Goal: Transaction & Acquisition: Purchase product/service

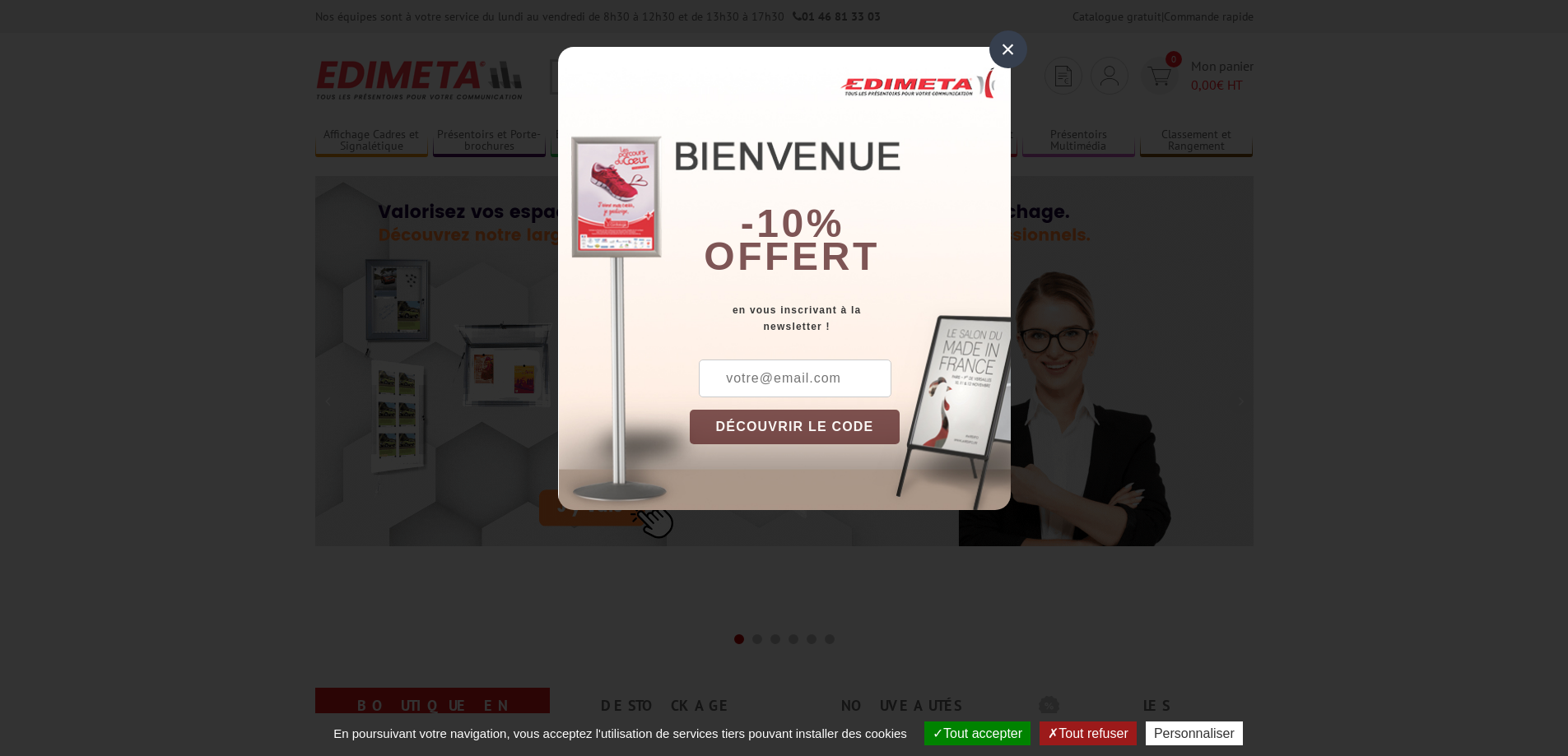
click at [1004, 50] on div "×" at bounding box center [1008, 49] width 38 height 38
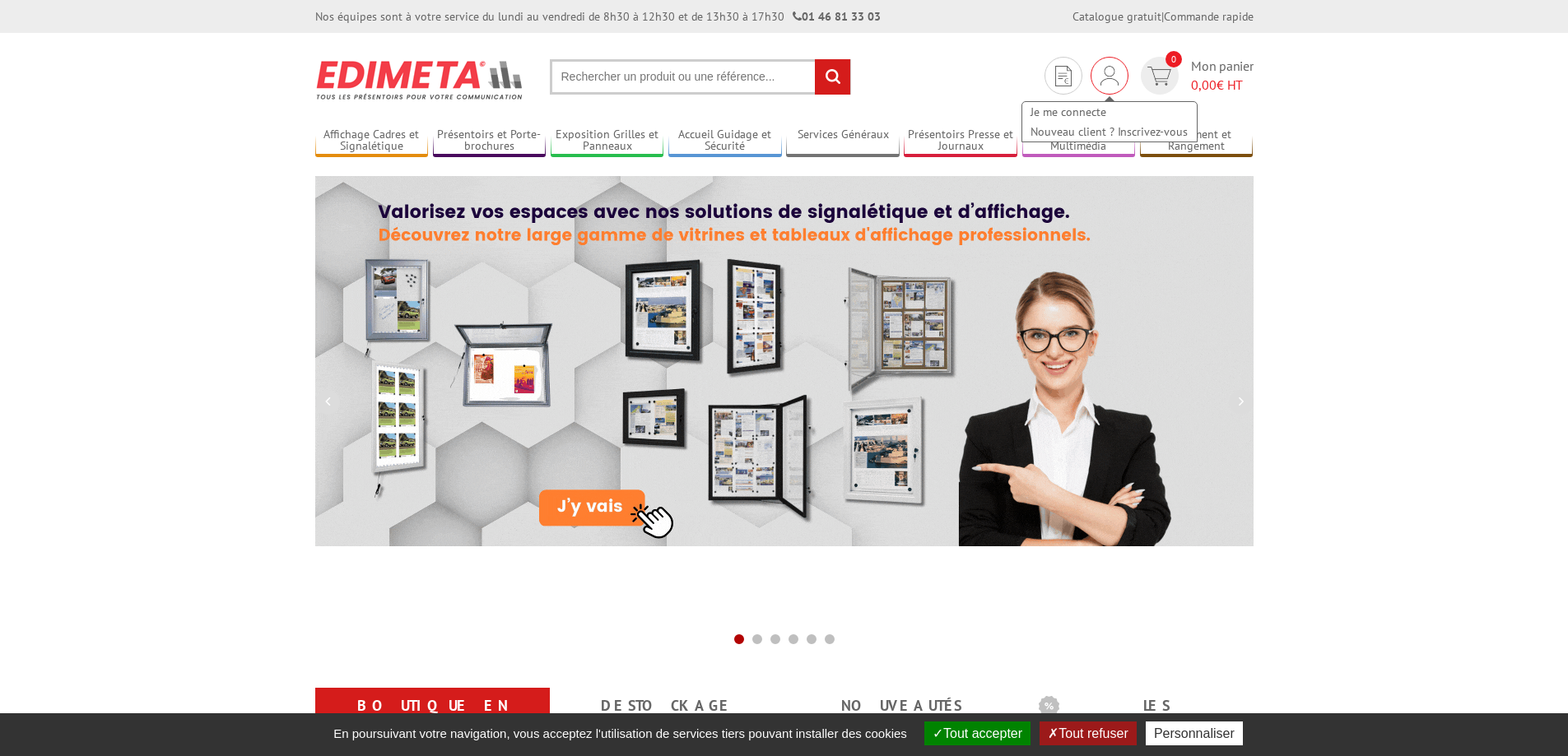
click at [1116, 85] on div "Je me connecte Nouveau client ? Inscrivez-vous" at bounding box center [1109, 113] width 178 height 58
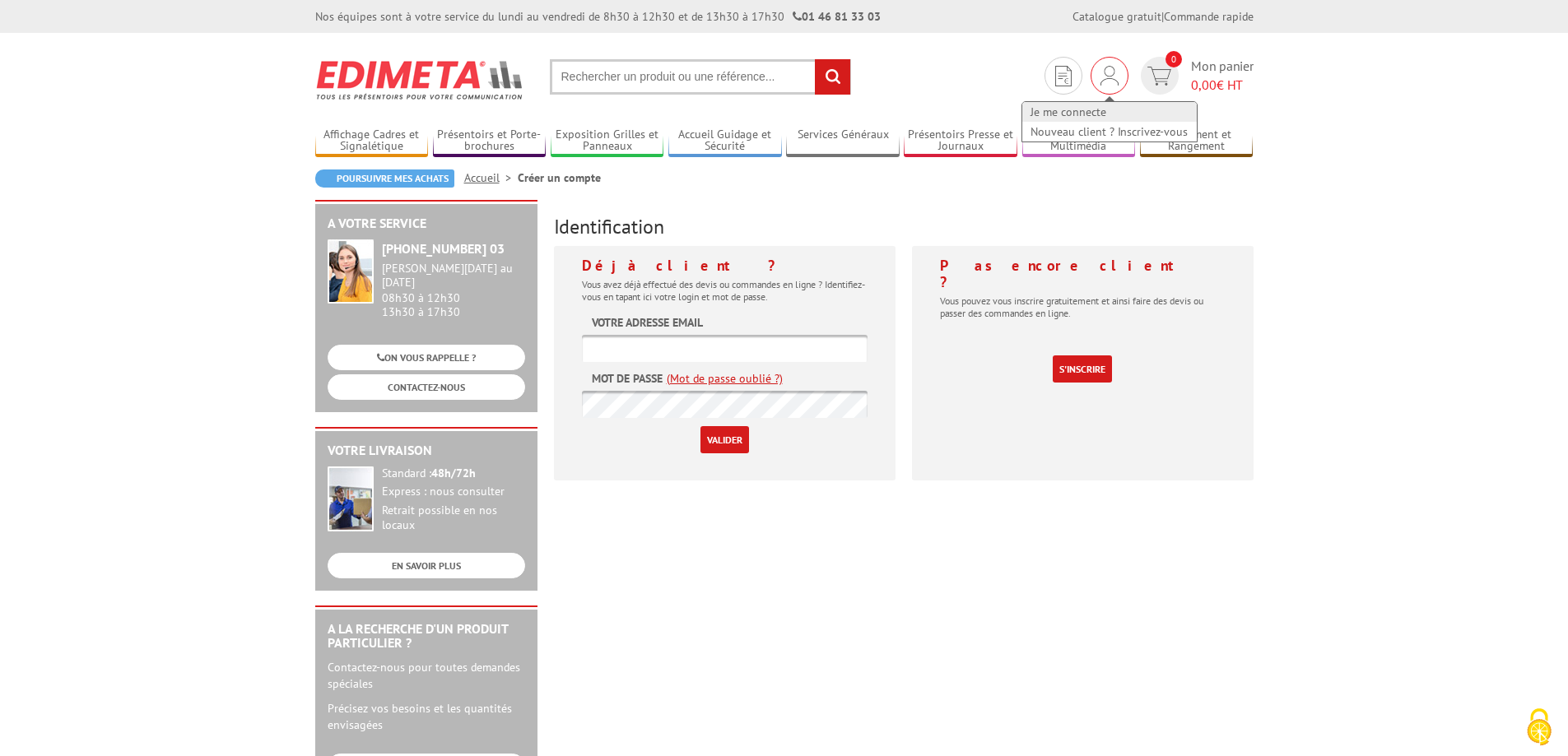
type input "elodie.guilloux@reze-atout-sud.leclerc"
click at [1057, 115] on link "Je me connecte" at bounding box center [1109, 111] width 174 height 19
type input "[PERSON_NAME][EMAIL_ADDRESS][DOMAIN_NAME]"
click at [715, 442] on input "Valider" at bounding box center [724, 439] width 49 height 27
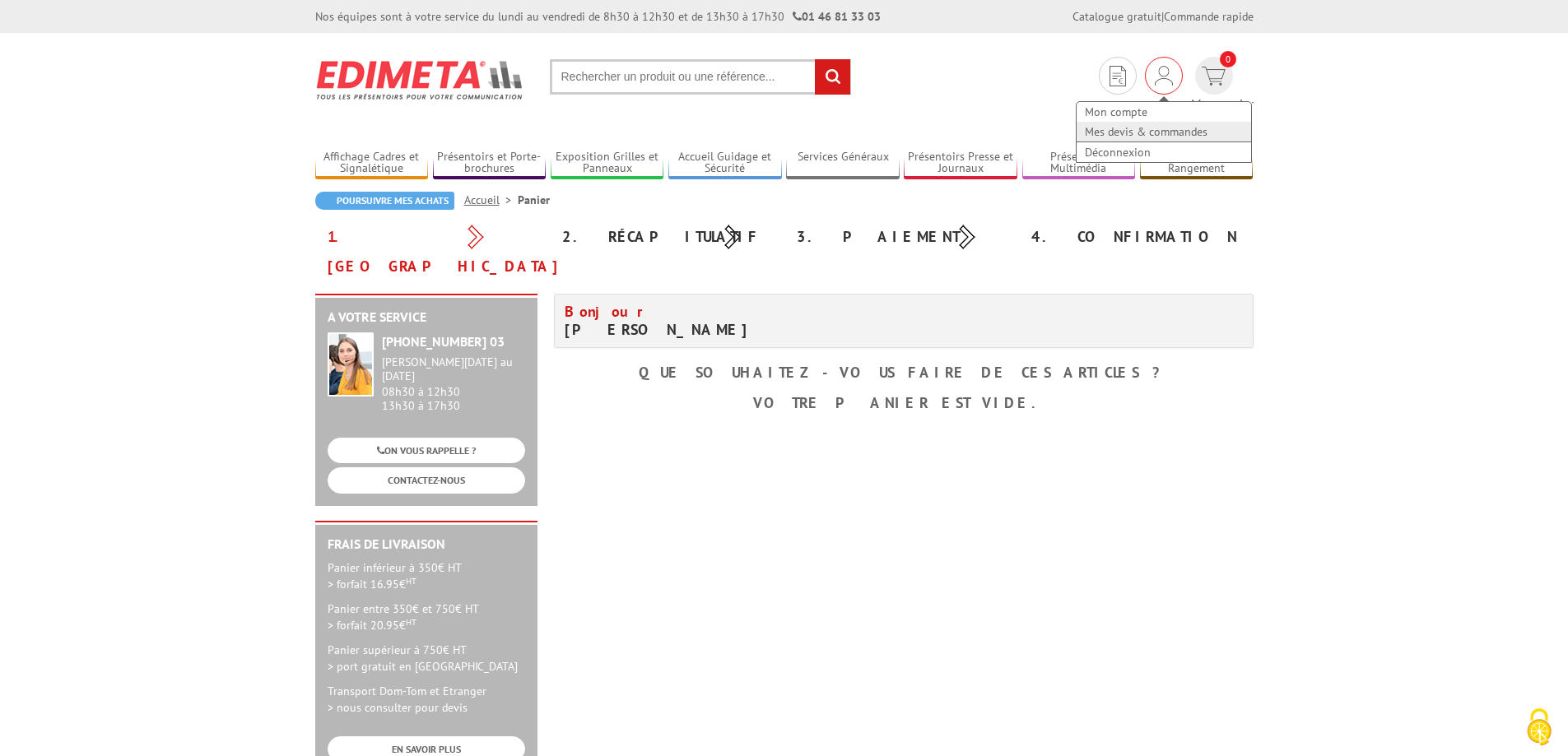
click at [1082, 129] on link "Mes devis & commandes" at bounding box center [1164, 131] width 174 height 19
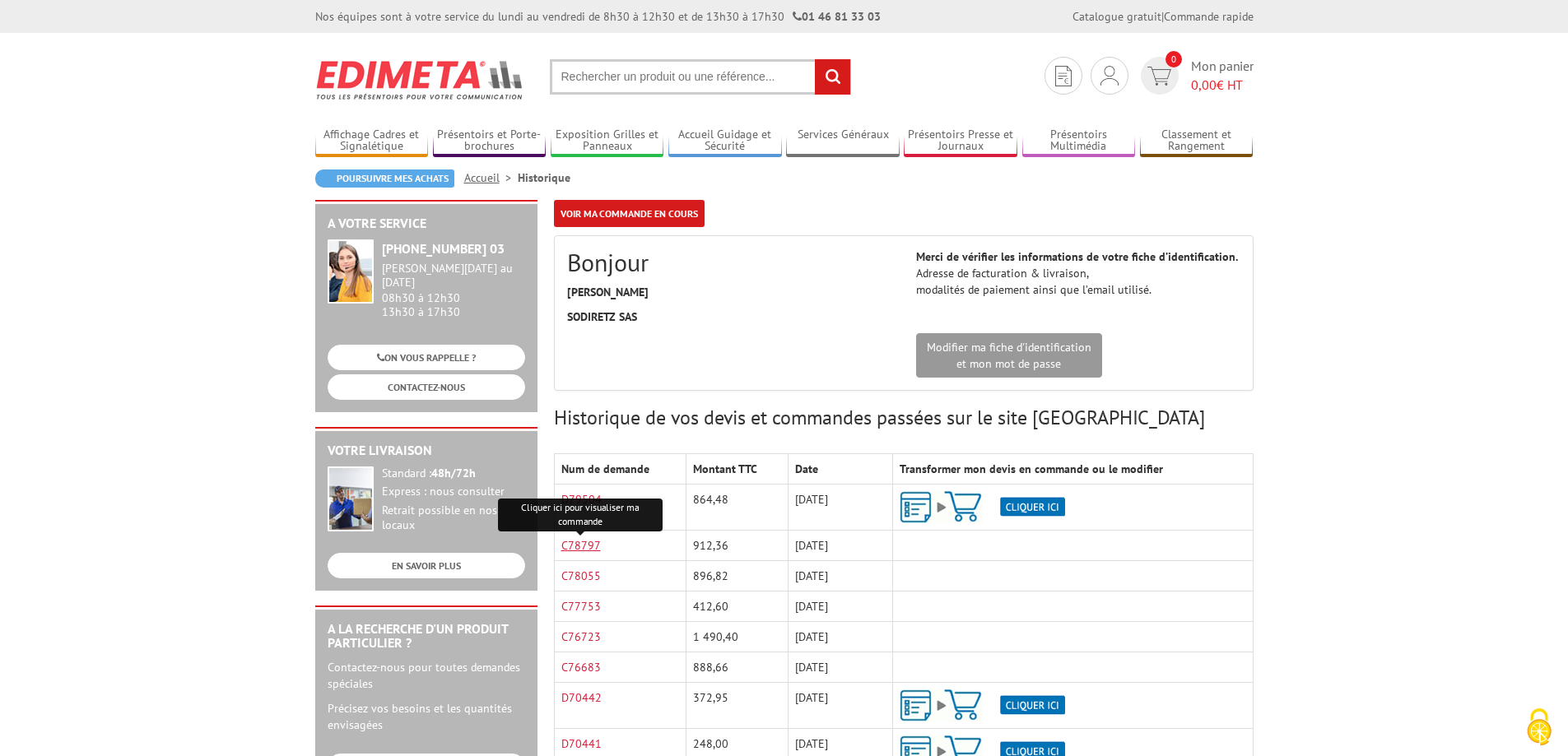
click at [586, 538] on link "C78797" at bounding box center [580, 545] width 40 height 15
click at [1058, 132] on link "Mes devis & commandes" at bounding box center [1109, 131] width 174 height 19
click at [589, 505] on link "D79504" at bounding box center [581, 499] width 41 height 15
click at [1038, 498] on img at bounding box center [983, 506] width 166 height 32
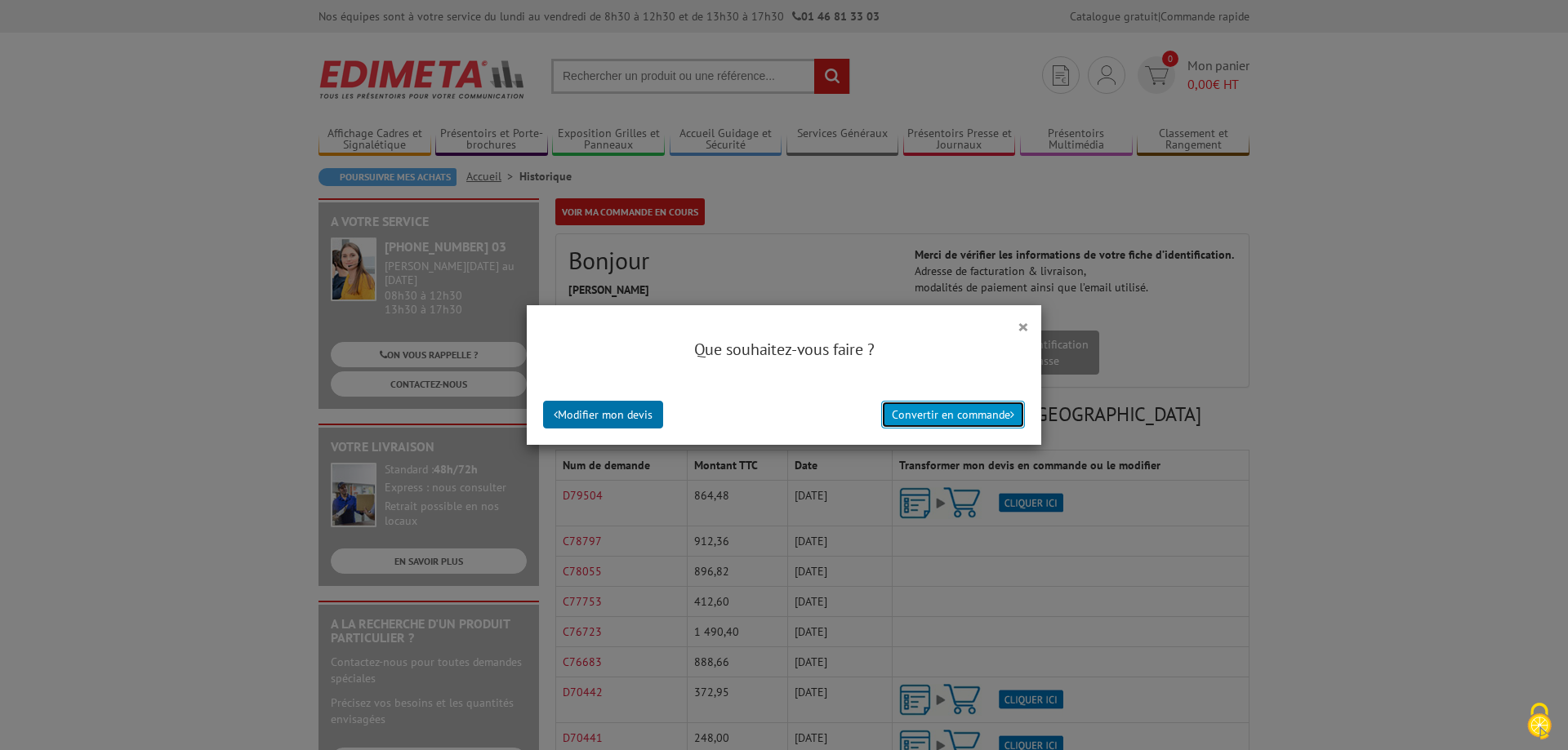
click at [949, 407] on button "Convertir en commande" at bounding box center [952, 415] width 143 height 27
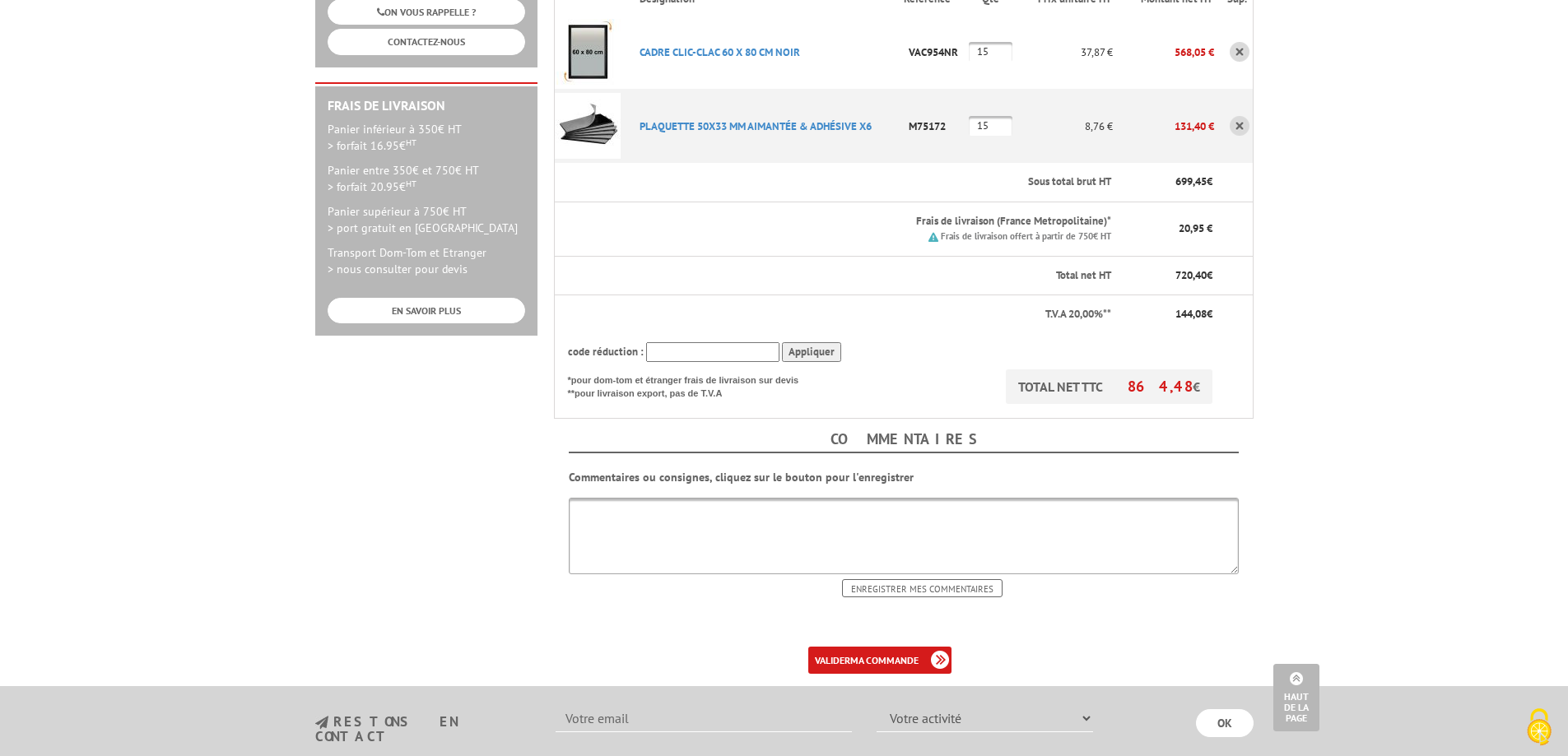
scroll to position [352, 0]
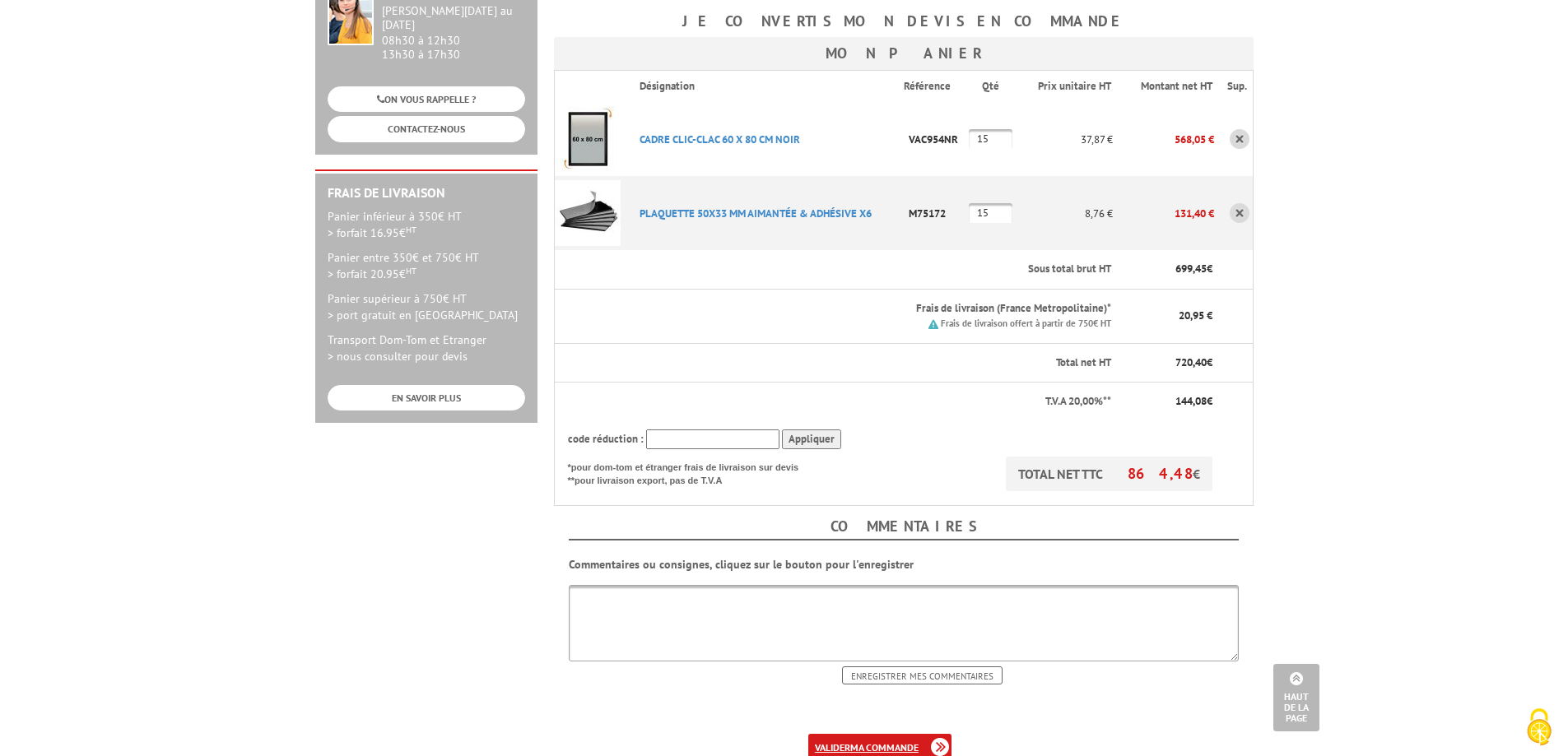
click at [847, 734] on link "valider ma commande" at bounding box center [879, 747] width 143 height 27
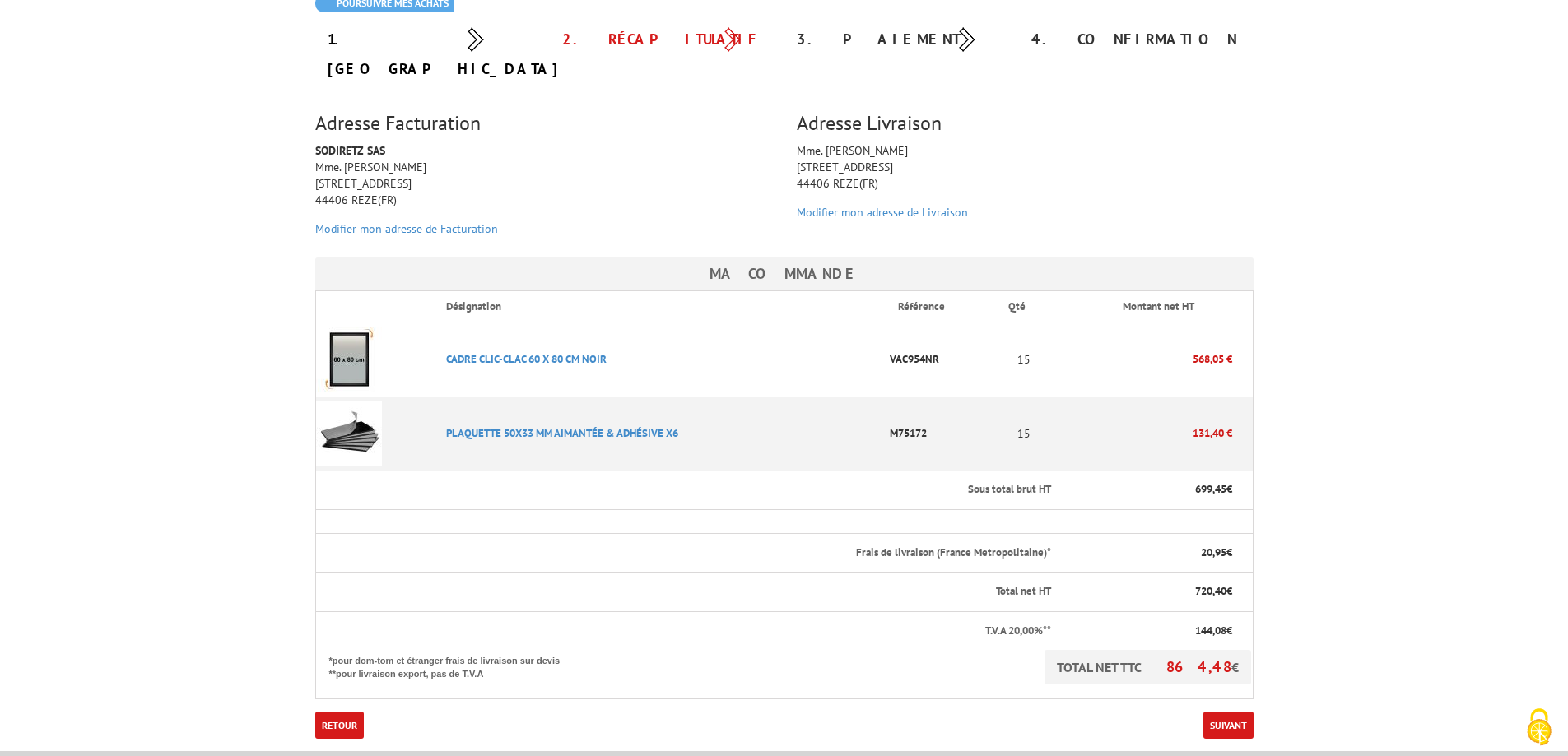
scroll to position [263, 0]
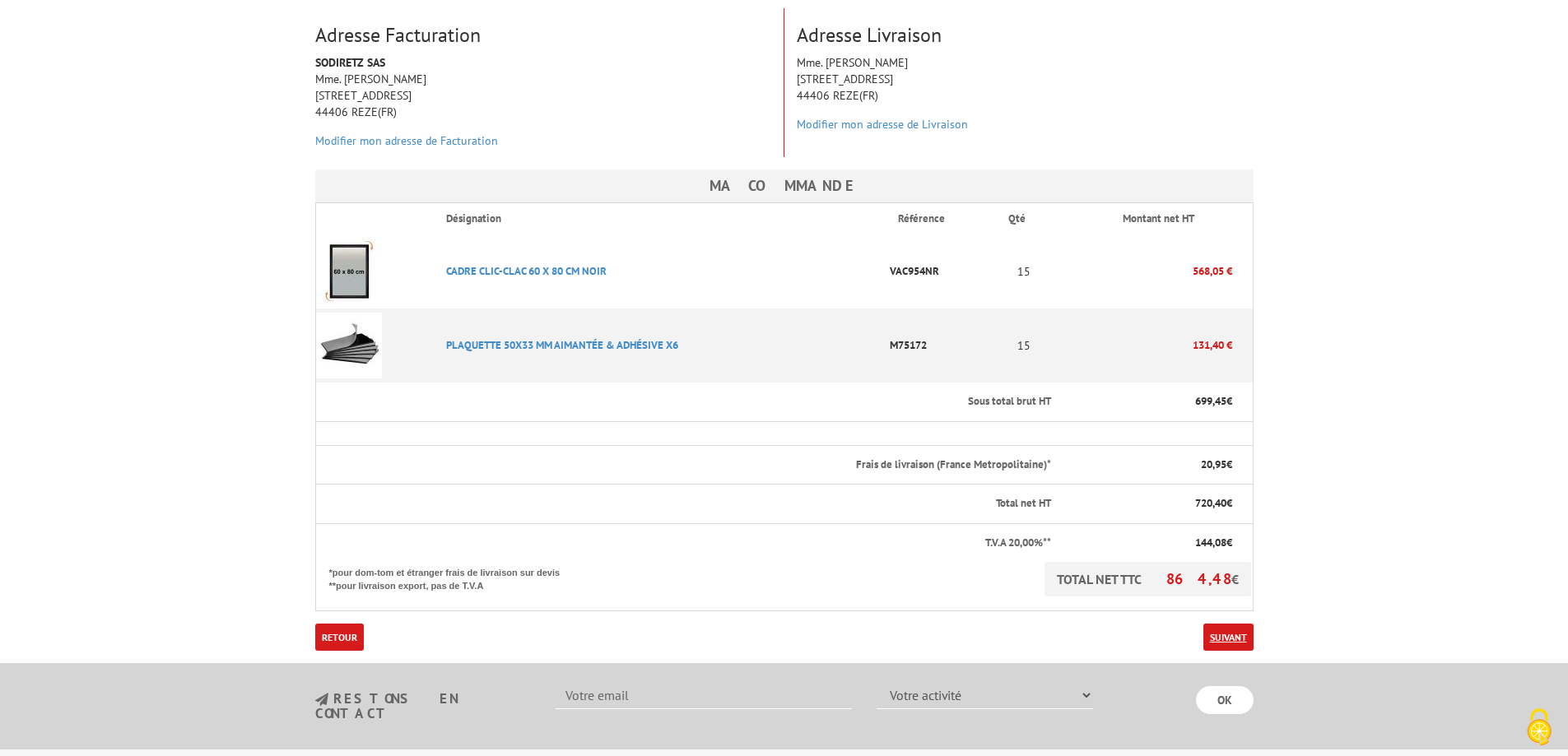
click at [1245, 623] on link "Suivant" at bounding box center [1228, 636] width 51 height 27
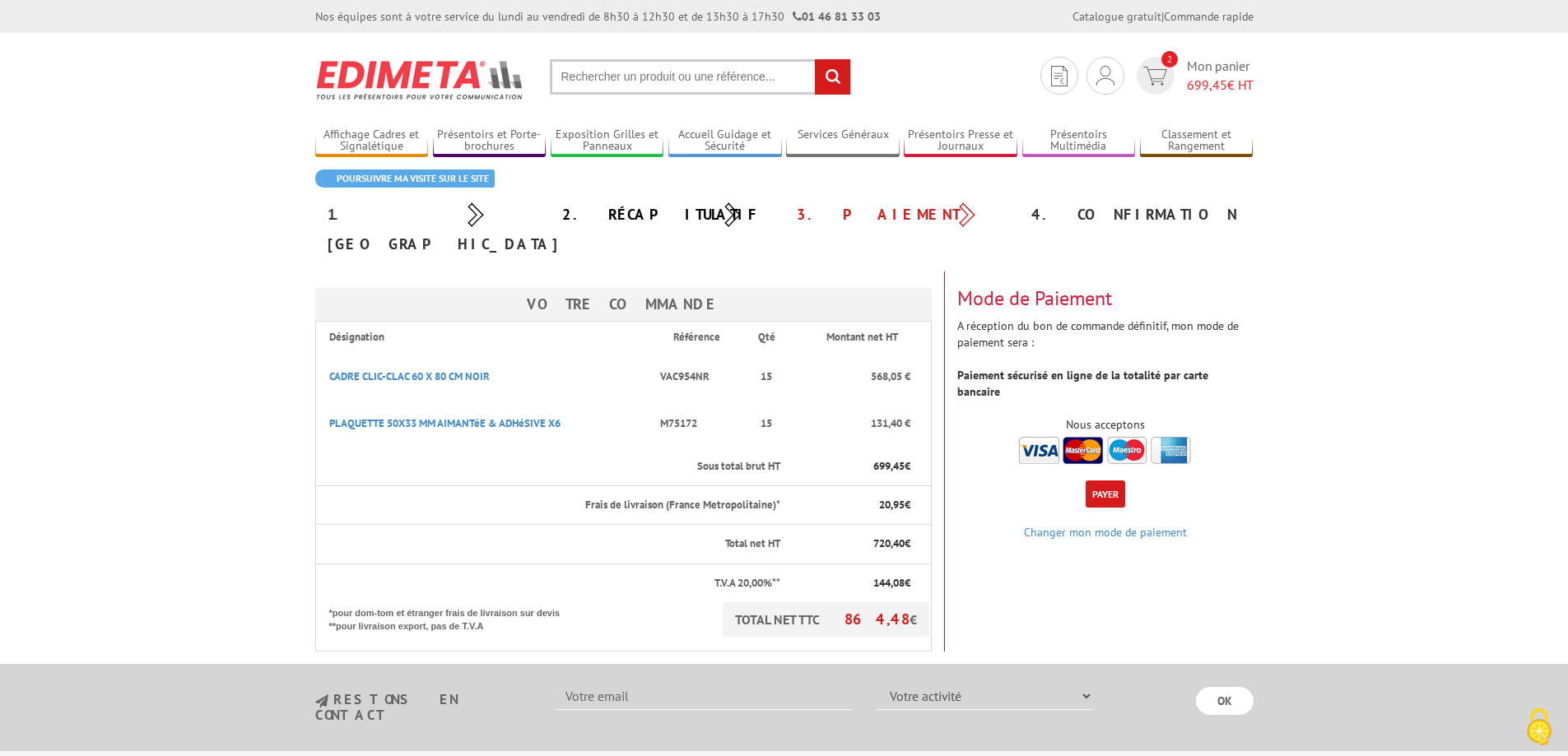
click at [1101, 481] on button "Payer" at bounding box center [1106, 494] width 40 height 27
